Goal: Task Accomplishment & Management: Complete application form

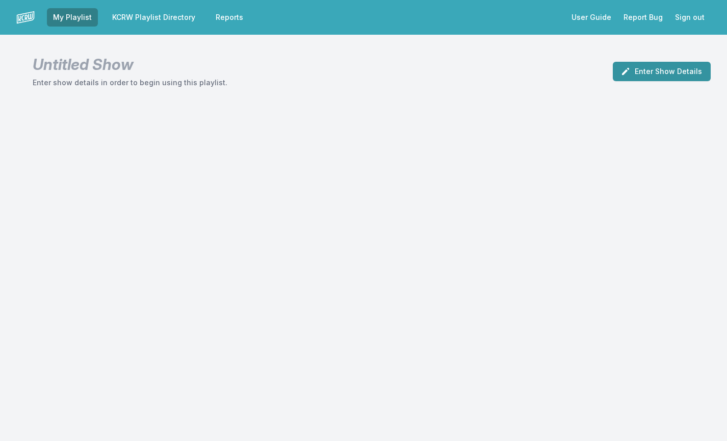
click at [665, 72] on button "Enter Show Details" at bounding box center [662, 71] width 98 height 19
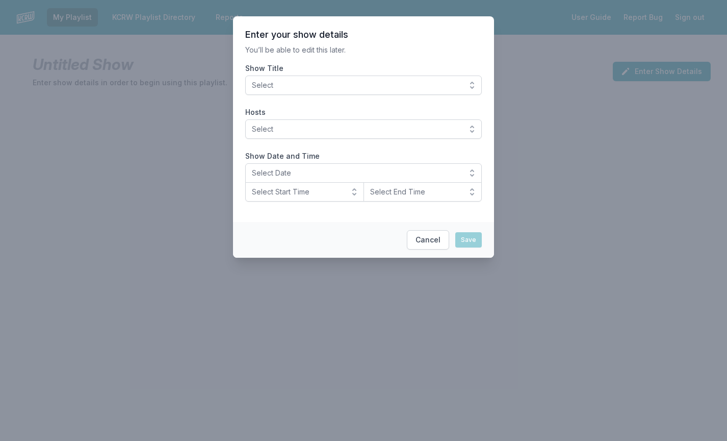
click at [393, 83] on span "Select" at bounding box center [356, 85] width 209 height 10
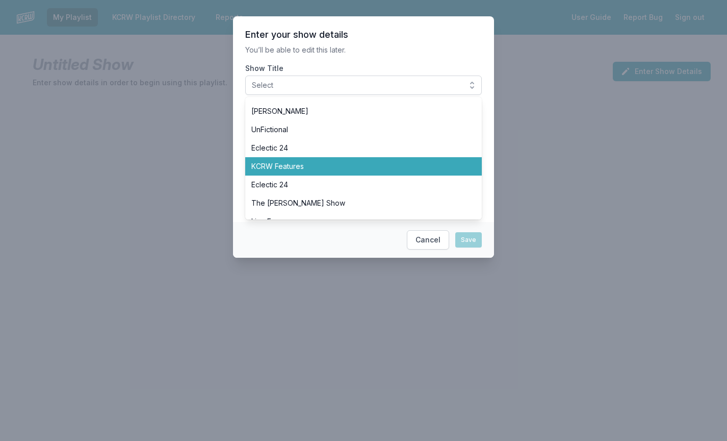
scroll to position [446, 0]
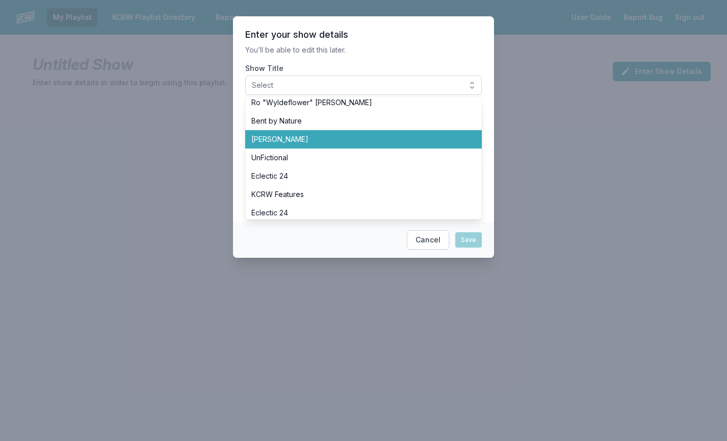
click at [287, 142] on span "[PERSON_NAME]" at bounding box center [357, 139] width 212 height 10
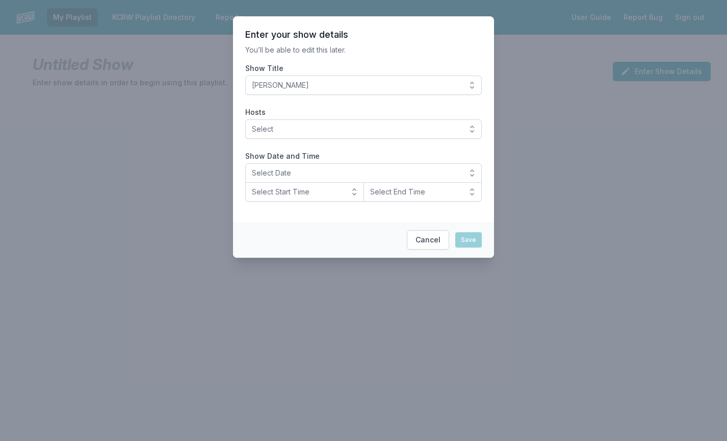
click at [368, 132] on span "Select" at bounding box center [356, 129] width 209 height 10
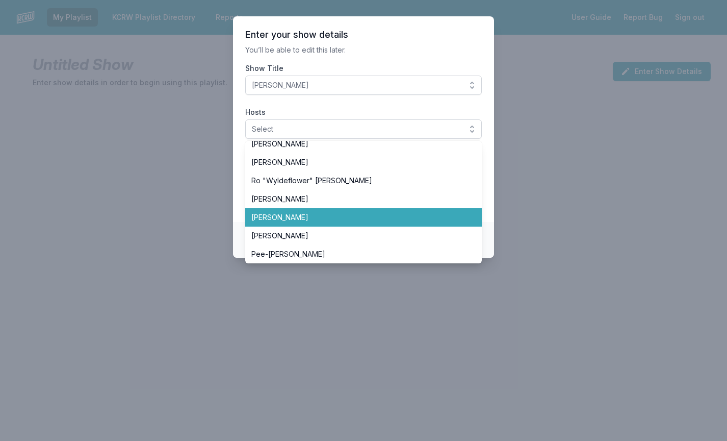
scroll to position [424, 0]
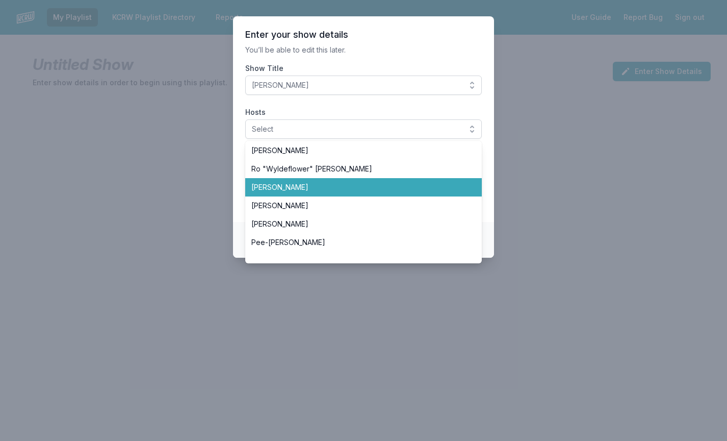
click at [326, 195] on li "[PERSON_NAME]" at bounding box center [363, 187] width 237 height 18
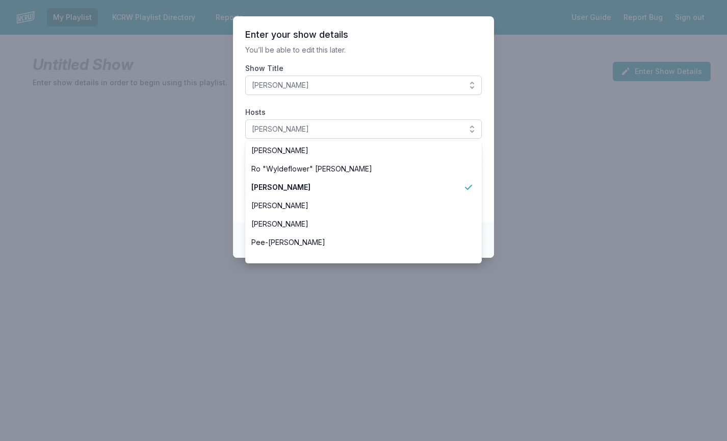
click at [338, 130] on span "[PERSON_NAME]" at bounding box center [356, 129] width 209 height 10
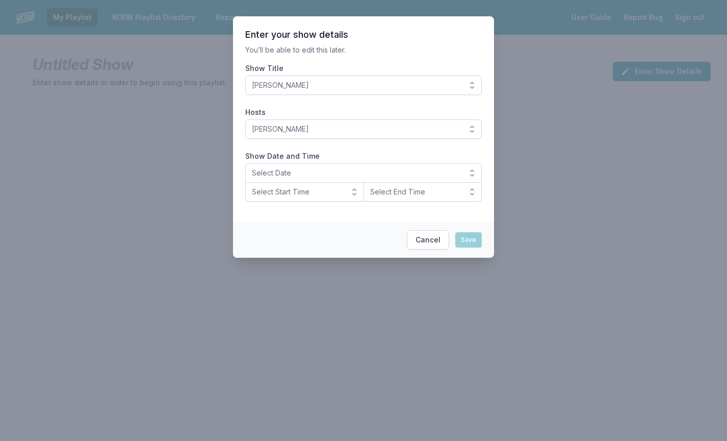
click at [338, 130] on span "[PERSON_NAME]" at bounding box center [356, 129] width 209 height 10
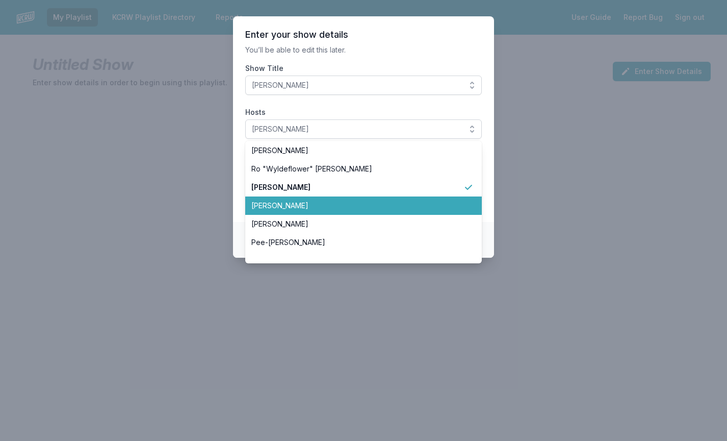
click at [312, 201] on span "[PERSON_NAME]" at bounding box center [357, 205] width 212 height 10
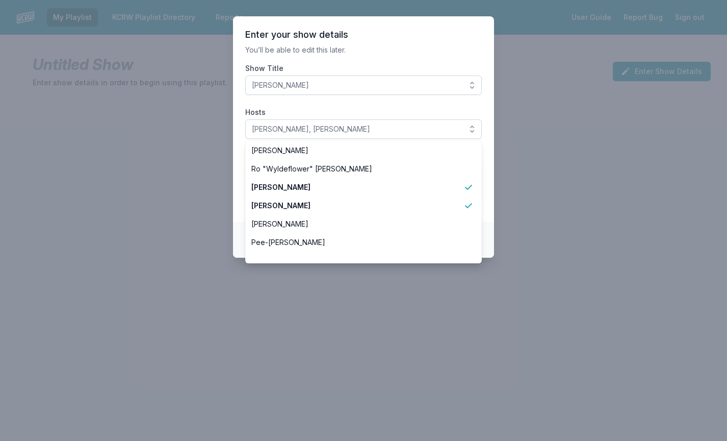
click at [439, 126] on span "[PERSON_NAME], [PERSON_NAME]" at bounding box center [356, 129] width 209 height 10
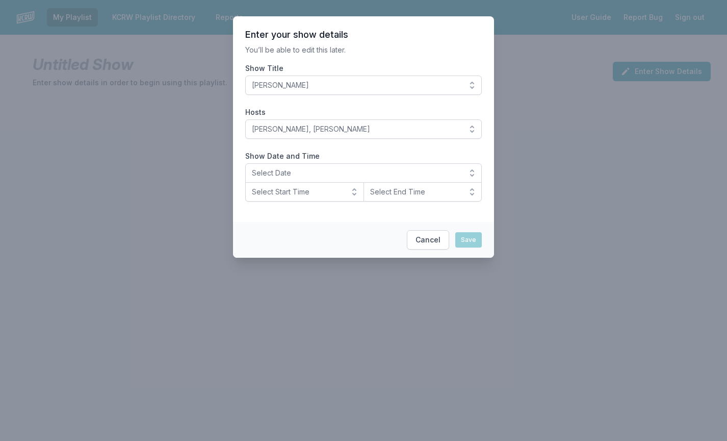
click at [365, 131] on span "[PERSON_NAME], [PERSON_NAME]" at bounding box center [356, 129] width 209 height 10
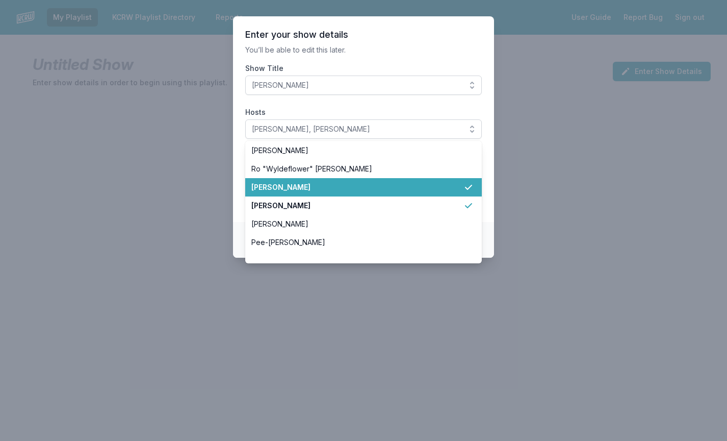
click at [334, 187] on span "[PERSON_NAME]" at bounding box center [357, 187] width 212 height 10
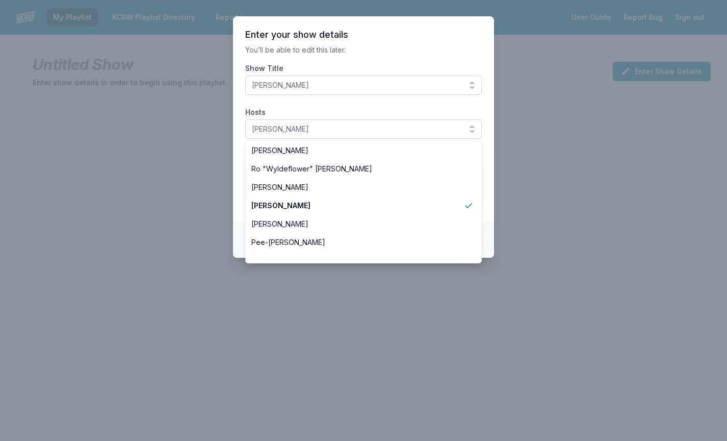
click at [238, 177] on section "Enter your show details You’ll be able to edit this later. Show Title [PERSON_N…" at bounding box center [363, 119] width 261 height 206
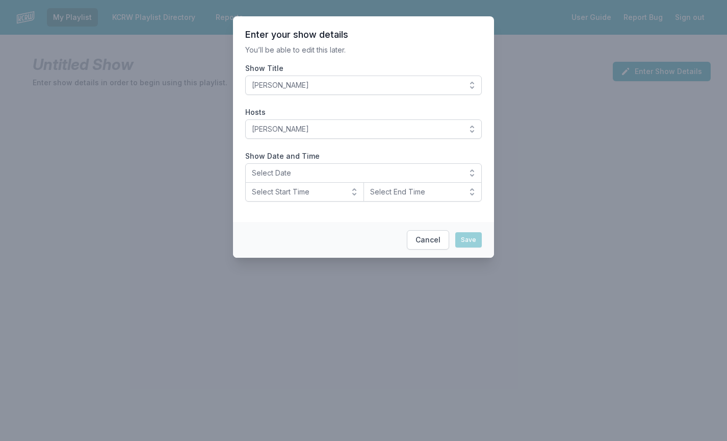
click at [274, 181] on button "Select Date" at bounding box center [363, 172] width 237 height 19
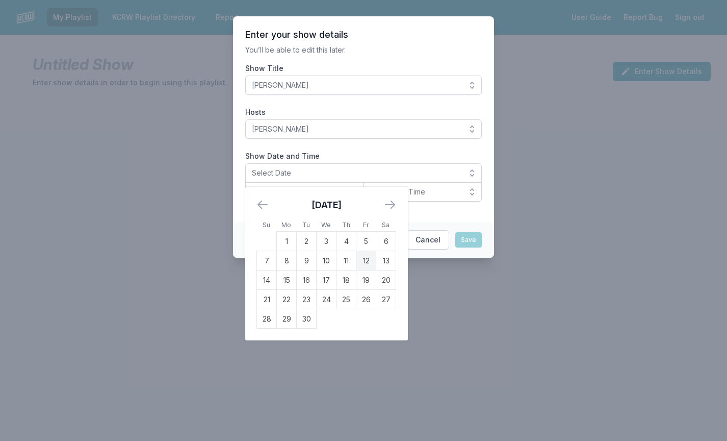
click at [364, 265] on td "12" at bounding box center [367, 260] width 20 height 19
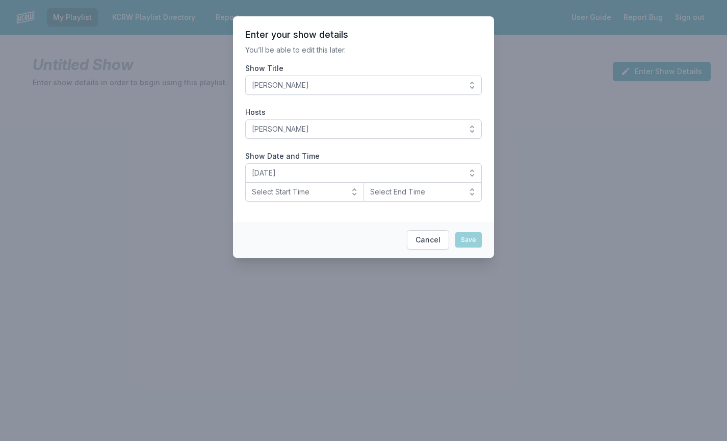
click at [313, 193] on span "Select Start Time" at bounding box center [297, 192] width 91 height 10
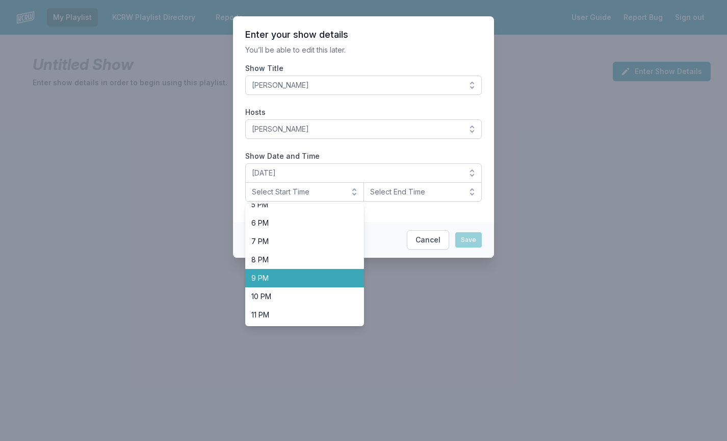
scroll to position [322, 0]
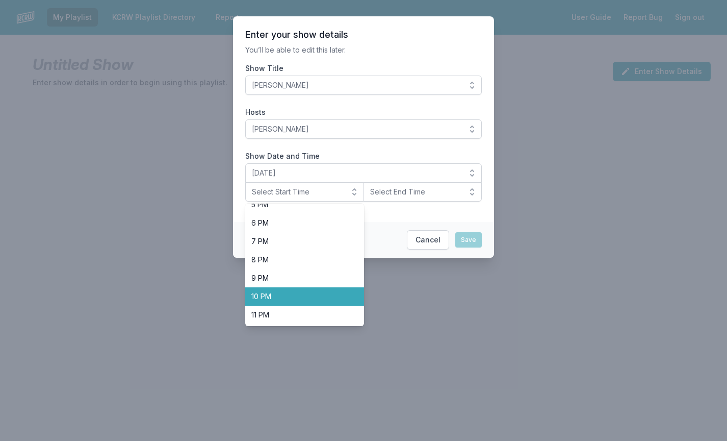
click at [283, 296] on span "10 PM" at bounding box center [298, 296] width 94 height 10
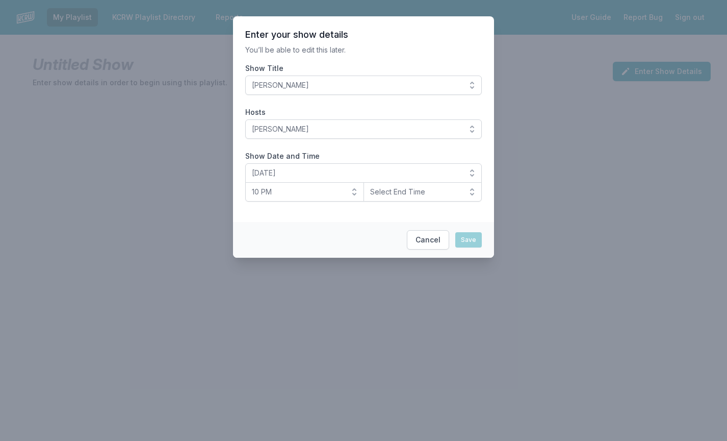
click at [406, 194] on span "Select End Time" at bounding box center [415, 192] width 91 height 10
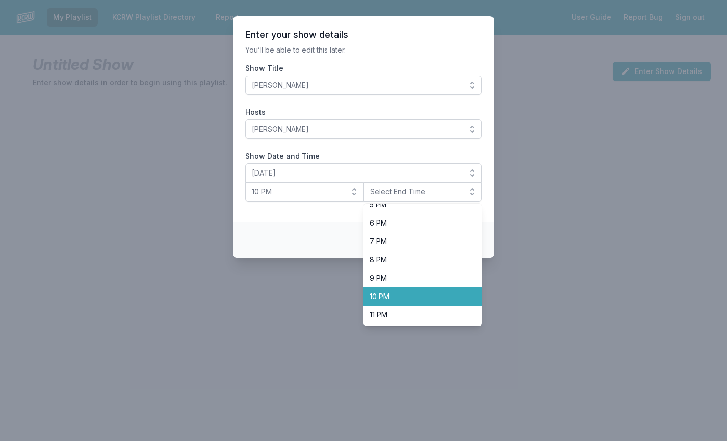
click at [390, 299] on span "10 PM" at bounding box center [417, 296] width 94 height 10
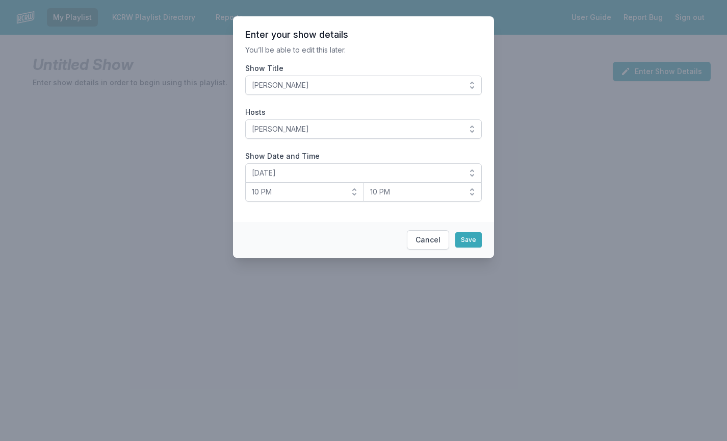
click at [395, 189] on span "10 PM" at bounding box center [415, 192] width 91 height 10
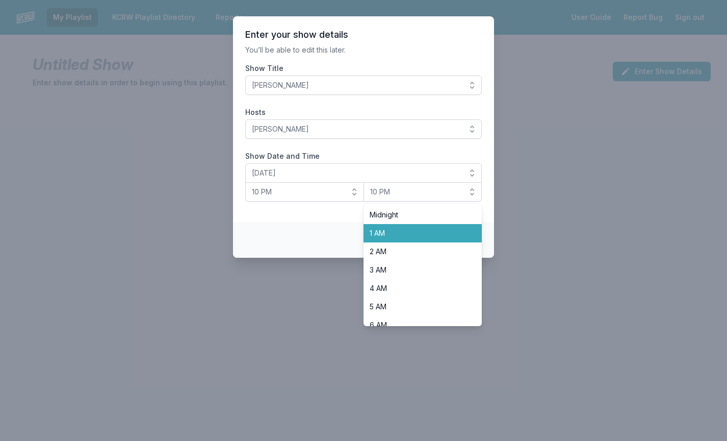
scroll to position [0, 0]
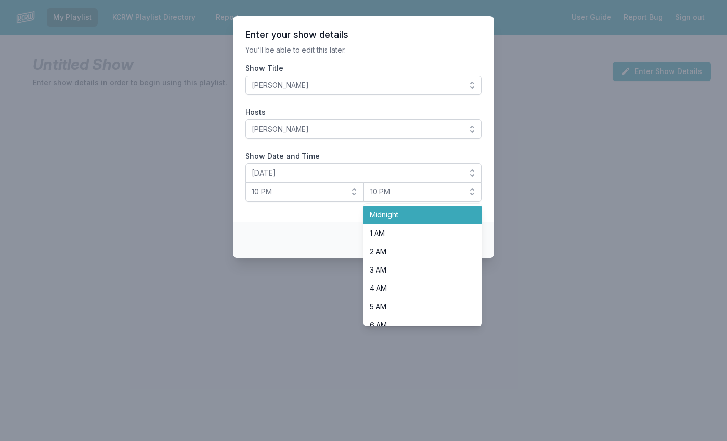
click at [401, 215] on span "Midnight" at bounding box center [417, 215] width 94 height 10
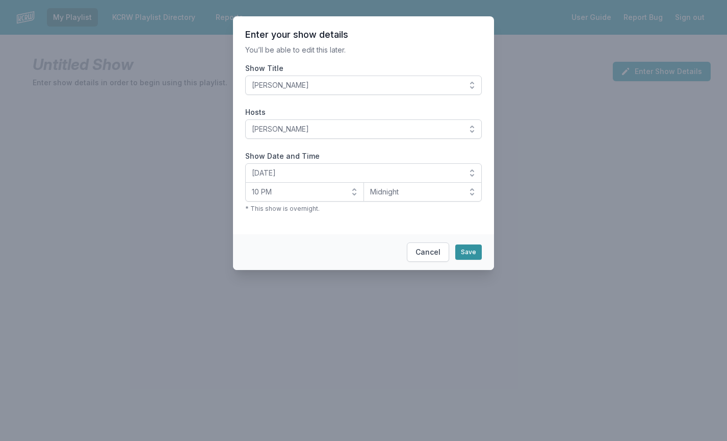
click at [467, 255] on button "Save" at bounding box center [469, 251] width 27 height 15
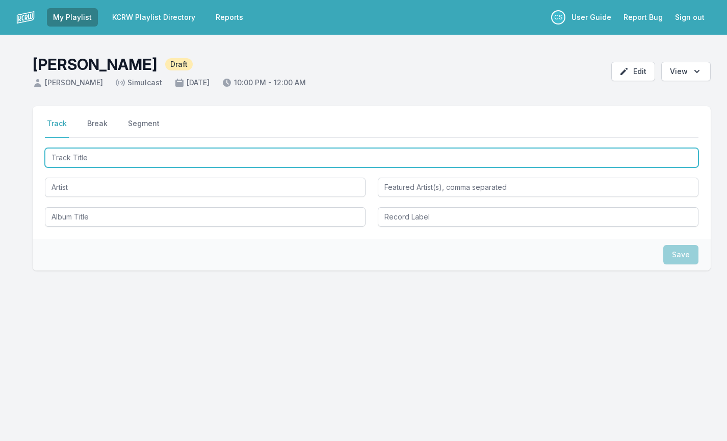
click at [175, 158] on input "Track Title" at bounding box center [372, 157] width 654 height 19
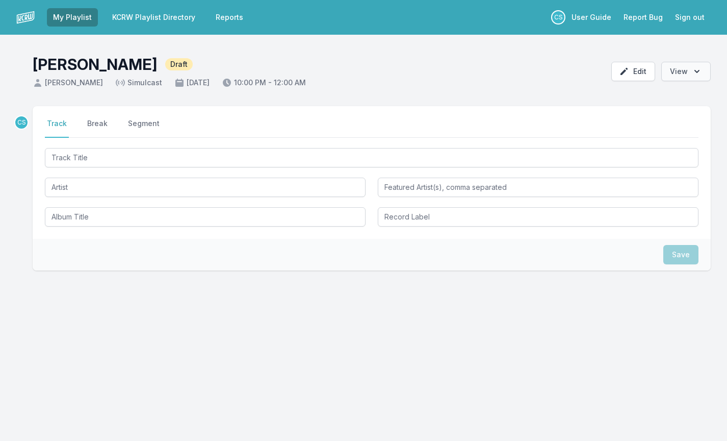
click at [693, 71] on icon "Open options" at bounding box center [697, 71] width 10 height 10
click at [568, 62] on header "[PERSON_NAME] Draft [PERSON_NAME] [DATE] 10:00 PM - 12:00 AM Edit Open options …" at bounding box center [363, 67] width 727 height 65
click at [163, 17] on link "KCRW Playlist Directory" at bounding box center [153, 17] width 95 height 18
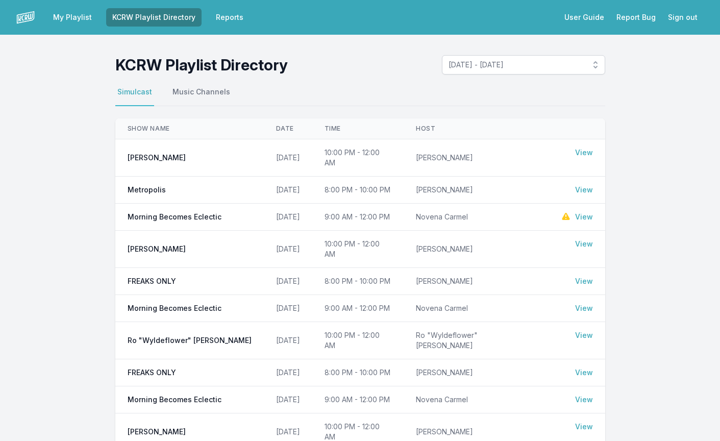
click at [495, 63] on span "[DATE] - [DATE]" at bounding box center [516, 65] width 136 height 10
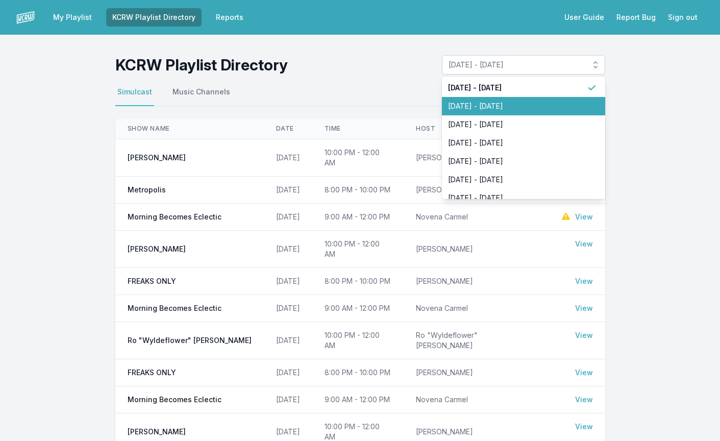
click at [496, 103] on span "[DATE] - [DATE]" at bounding box center [517, 106] width 139 height 10
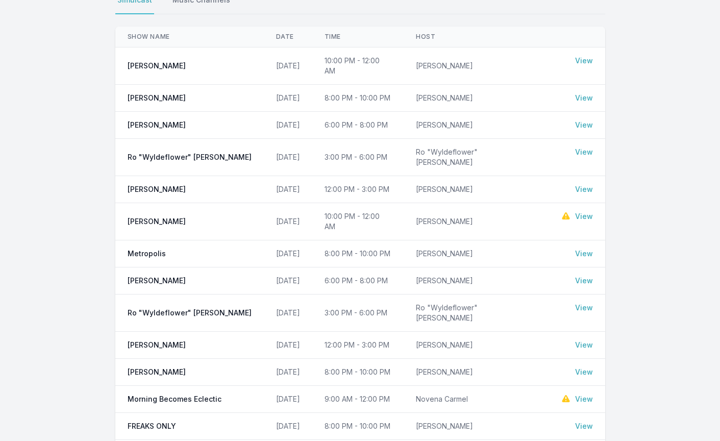
scroll to position [99, 0]
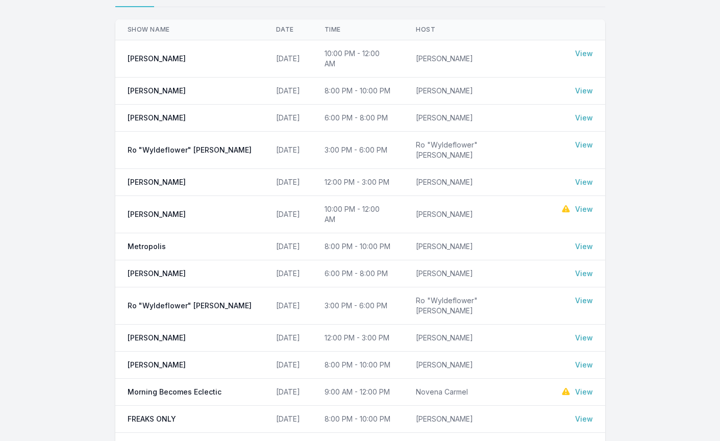
click at [583, 360] on link "View" at bounding box center [584, 365] width 18 height 10
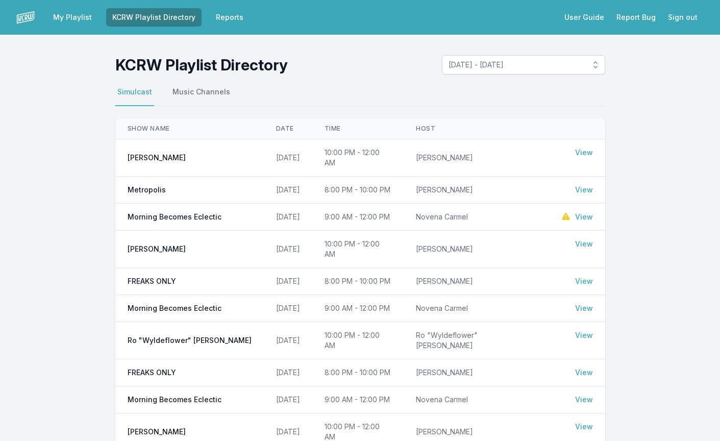
click at [519, 63] on span "[DATE] - [DATE]" at bounding box center [516, 65] width 136 height 10
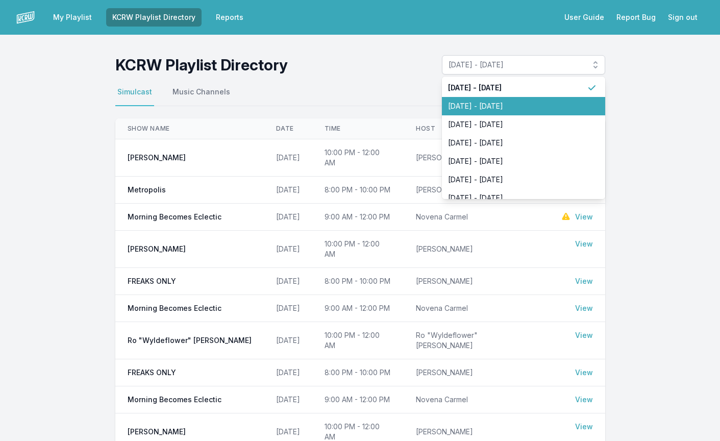
click at [501, 110] on span "[DATE] - [DATE]" at bounding box center [517, 106] width 139 height 10
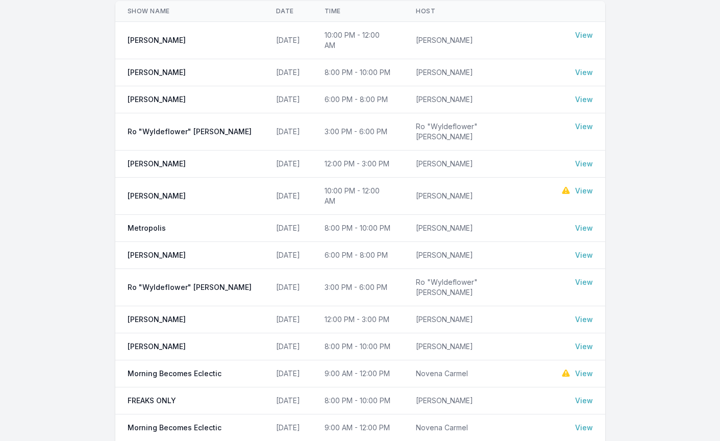
scroll to position [127, 0]
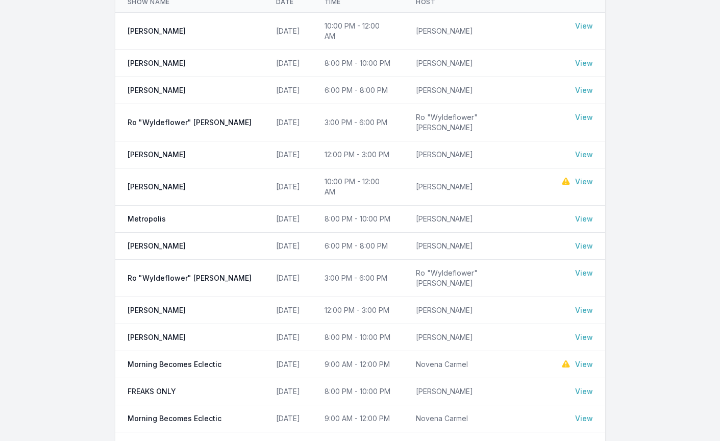
click at [584, 332] on link "View" at bounding box center [584, 337] width 18 height 10
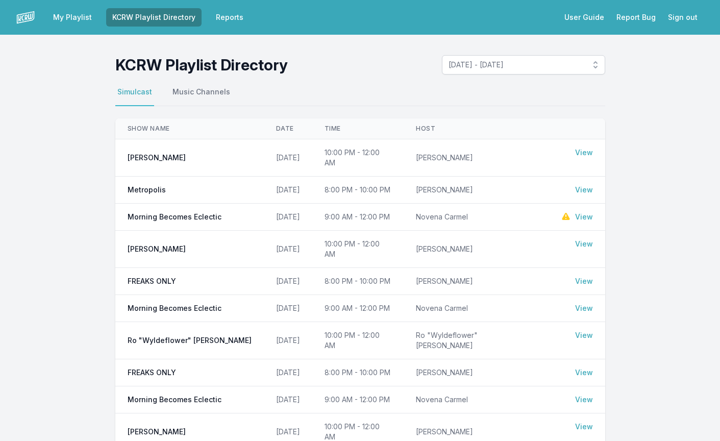
click at [556, 64] on span "[DATE] - [DATE]" at bounding box center [516, 65] width 136 height 10
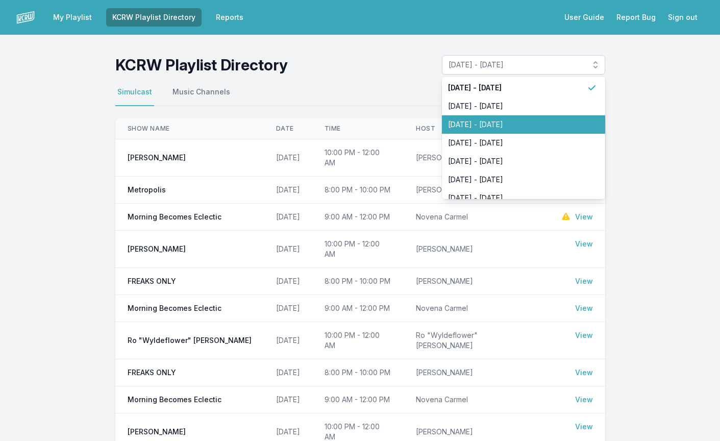
click at [500, 128] on span "[DATE] - [DATE]" at bounding box center [517, 124] width 139 height 10
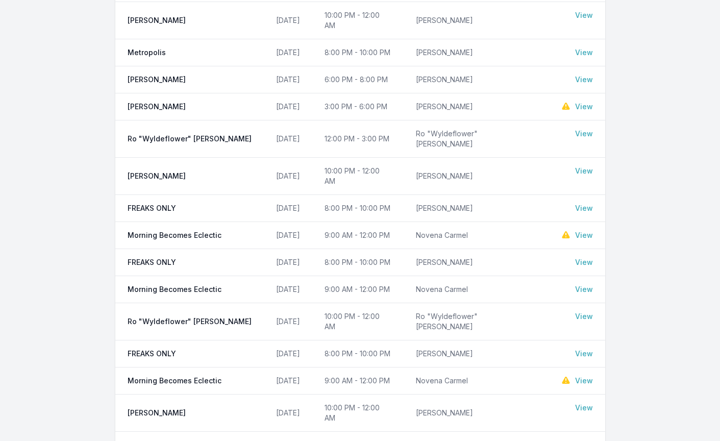
scroll to position [312, 0]
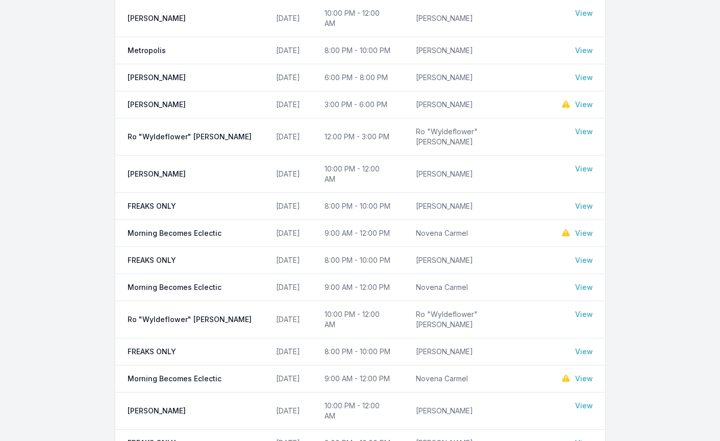
click at [583, 164] on link "View" at bounding box center [584, 169] width 18 height 10
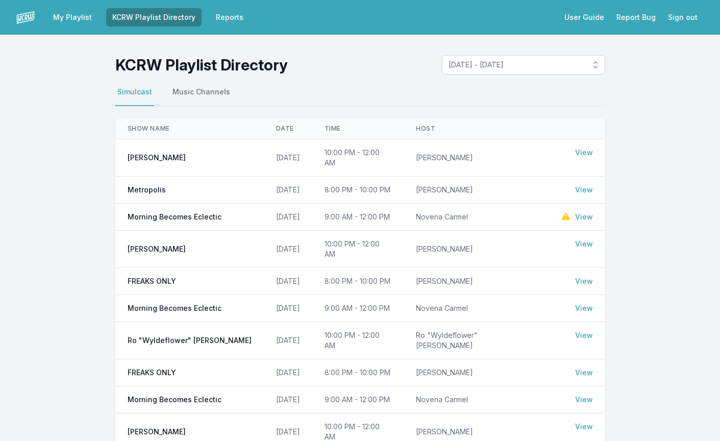
click at [554, 68] on span "[DATE] - [DATE]" at bounding box center [516, 65] width 136 height 10
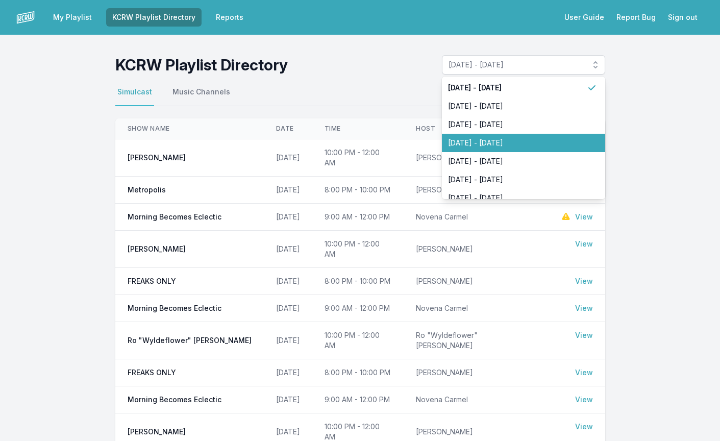
click at [506, 140] on span "[DATE] - [DATE]" at bounding box center [517, 143] width 139 height 10
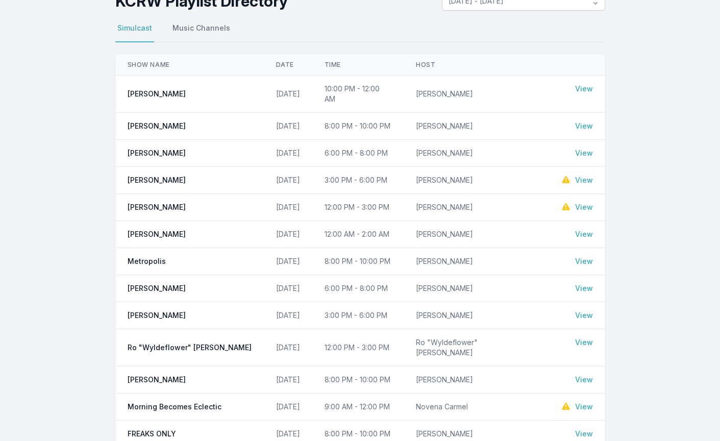
scroll to position [66, 0]
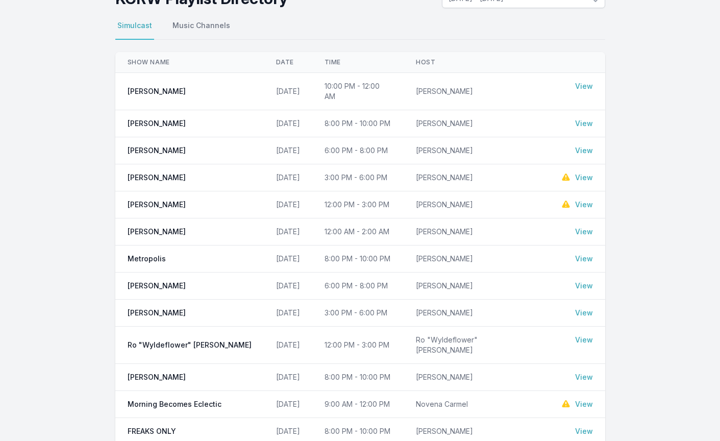
click at [586, 372] on link "View" at bounding box center [584, 377] width 18 height 10
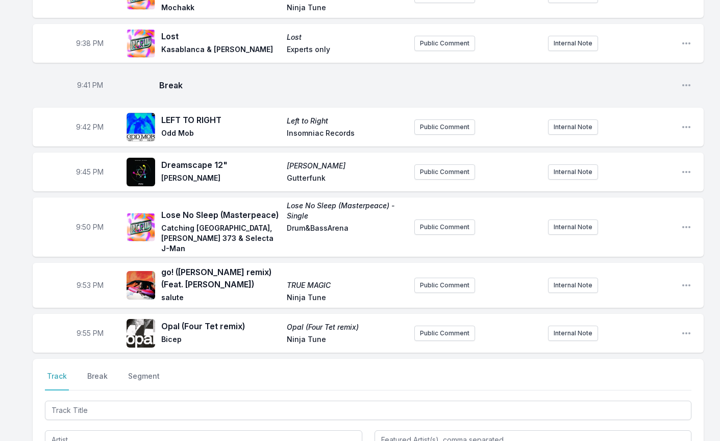
scroll to position [1314, 0]
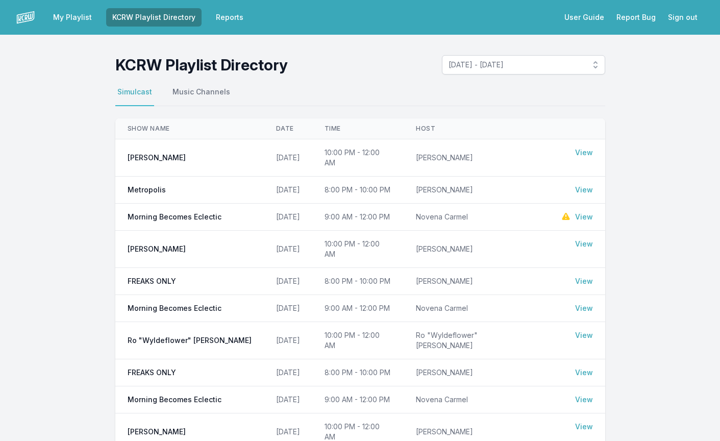
click at [554, 65] on span "[DATE] - [DATE]" at bounding box center [516, 65] width 136 height 10
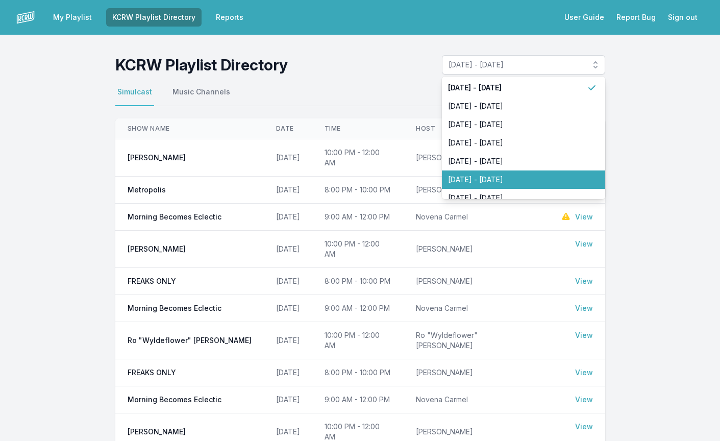
click at [514, 175] on span "[DATE] - [DATE]" at bounding box center [517, 179] width 139 height 10
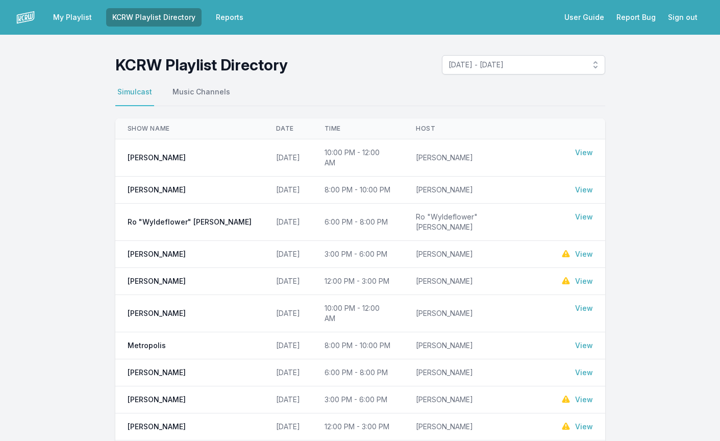
click at [540, 64] on span "[DATE] - [DATE]" at bounding box center [516, 65] width 136 height 10
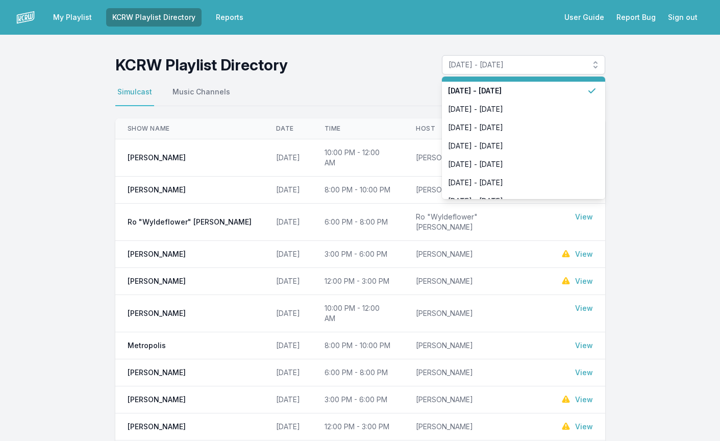
scroll to position [94, 0]
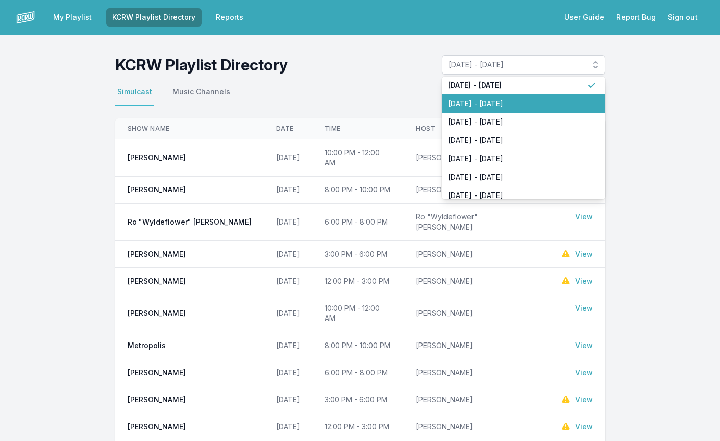
click at [499, 100] on span "[DATE] - [DATE]" at bounding box center [517, 103] width 139 height 10
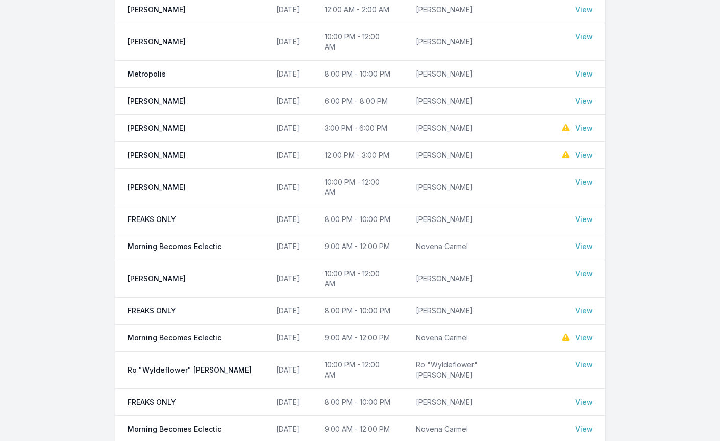
scroll to position [297, 0]
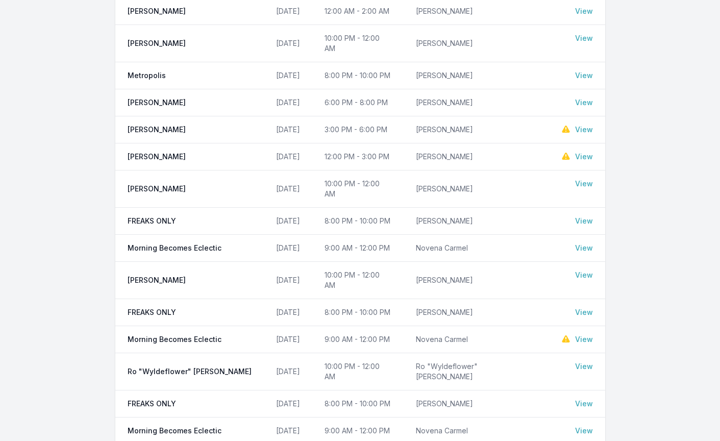
click at [583, 179] on link "View" at bounding box center [584, 184] width 18 height 10
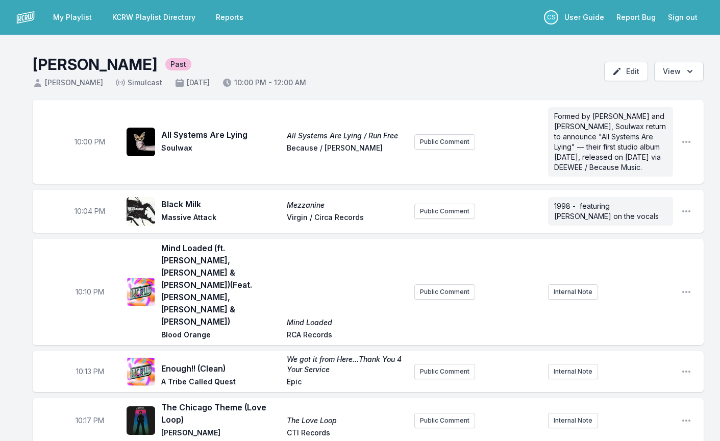
click at [79, 9] on link "My Playlist" at bounding box center [72, 17] width 51 height 18
